Goal: Transaction & Acquisition: Purchase product/service

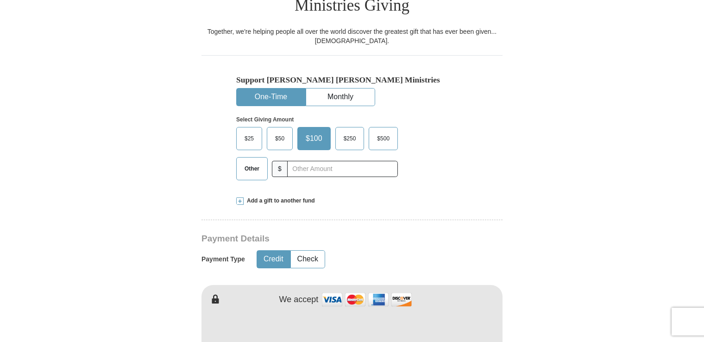
scroll to position [275, 0]
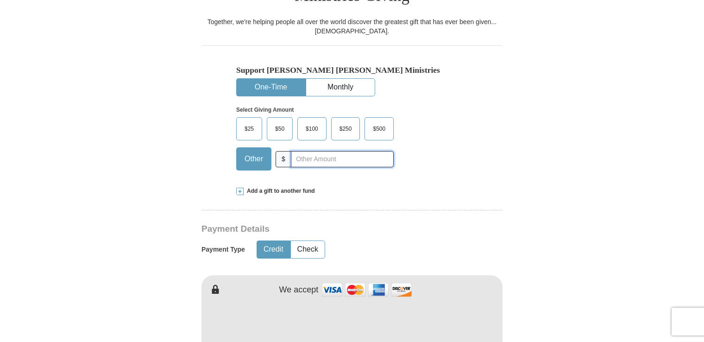
click at [298, 151] on input "text" at bounding box center [342, 159] width 103 height 16
click at [300, 151] on input "text" at bounding box center [342, 159] width 103 height 16
type input "51.77"
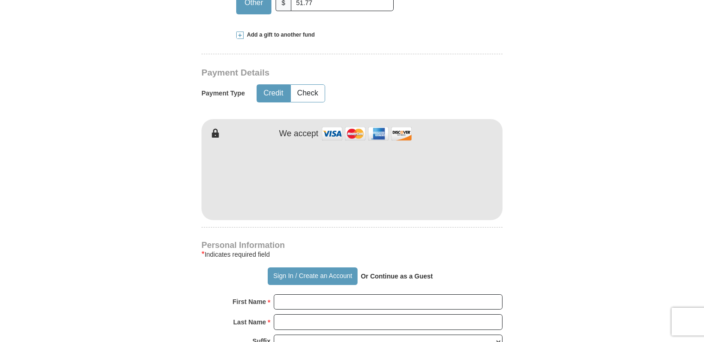
scroll to position [448, 0]
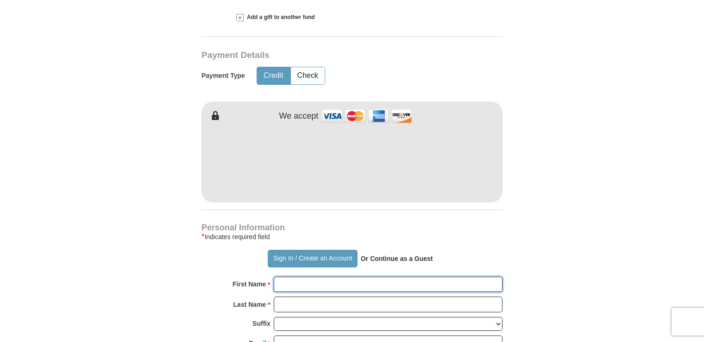
click at [291, 277] on input "First Name *" at bounding box center [388, 285] width 229 height 16
type input "[PERSON_NAME]"
type input "[PERSON_NAME][EMAIL_ADDRESS][PERSON_NAME][DOMAIN_NAME]"
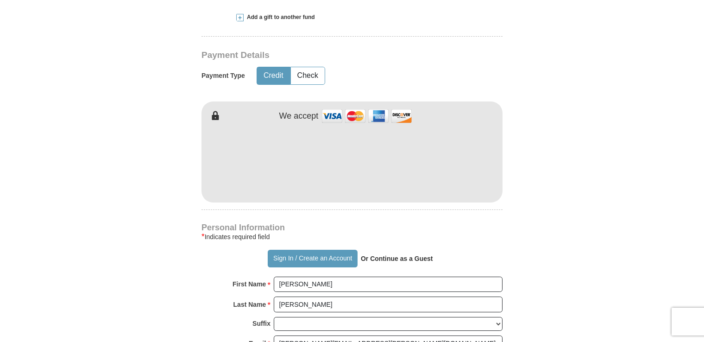
type input "[STREET_ADDRESS]"
type input "Apt. 325"
type input "[GEOGRAPHIC_DATA]"
select select "FL"
type input "33614"
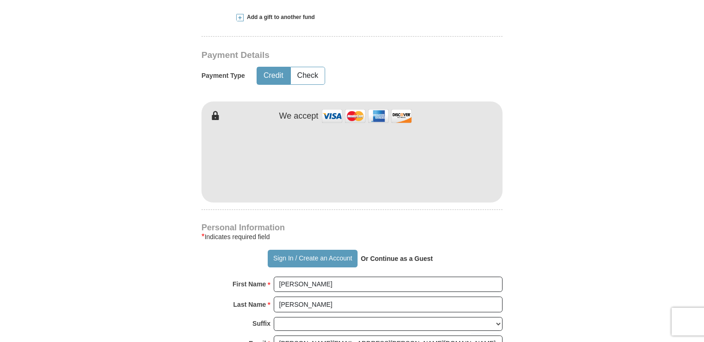
type input "8134605017"
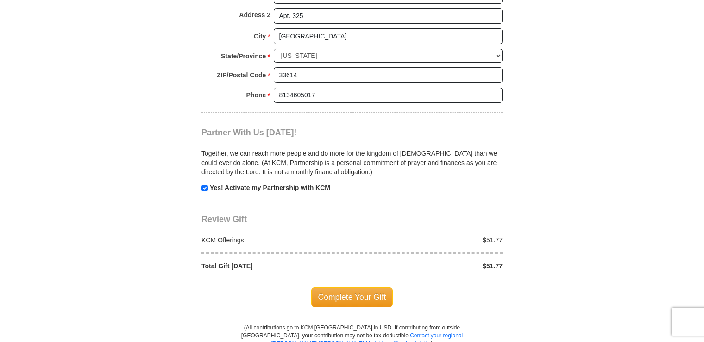
scroll to position [869, 0]
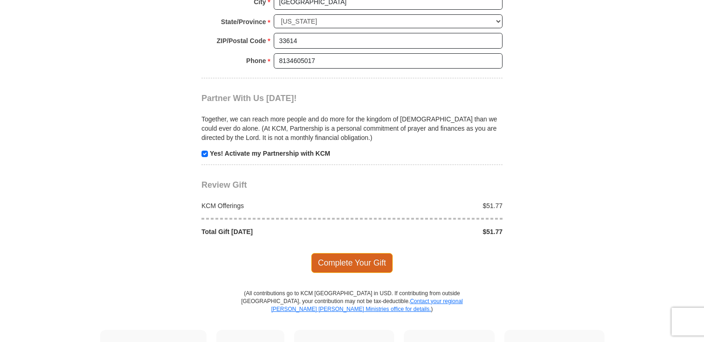
click at [346, 253] on span "Complete Your Gift" at bounding box center [352, 262] width 82 height 19
